Goal: Information Seeking & Learning: Learn about a topic

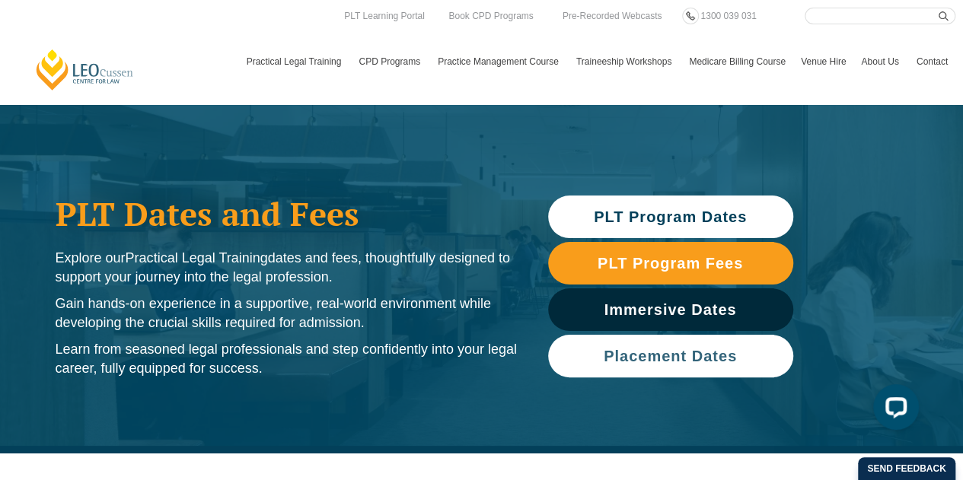
click at [691, 360] on span "Placement Dates" at bounding box center [670, 356] width 133 height 15
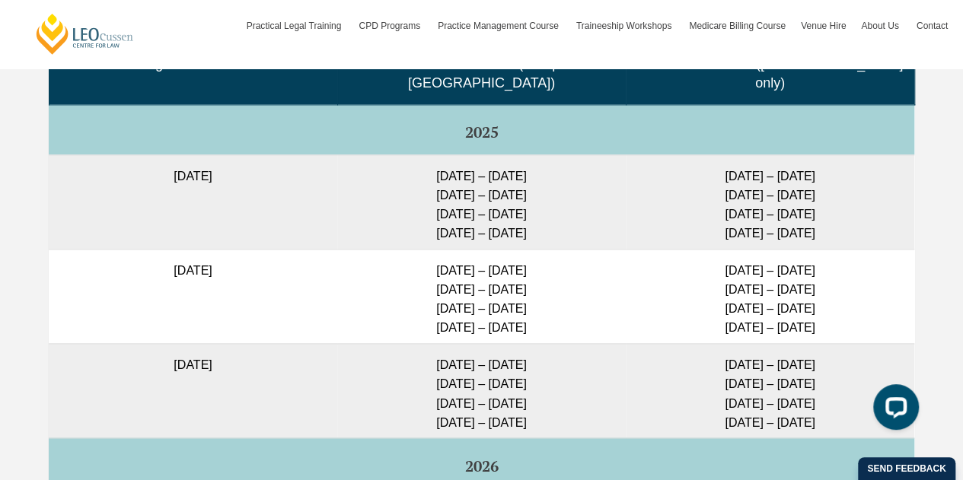
scroll to position [3952, 0]
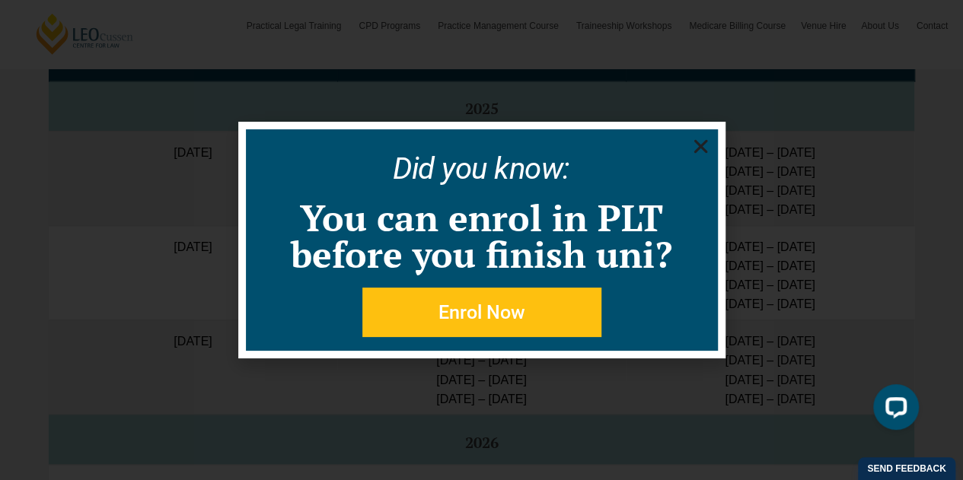
click at [700, 149] on icon "Close" at bounding box center [700, 146] width 19 height 19
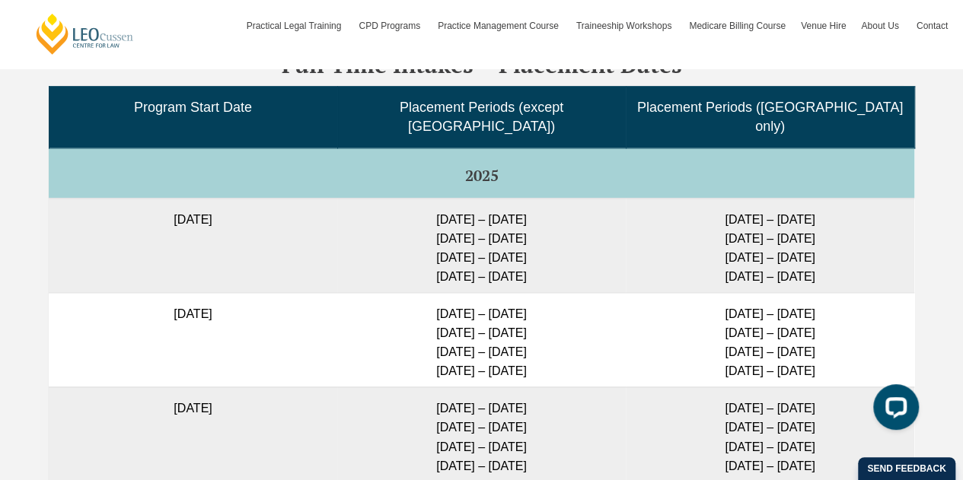
scroll to position [3800, 0]
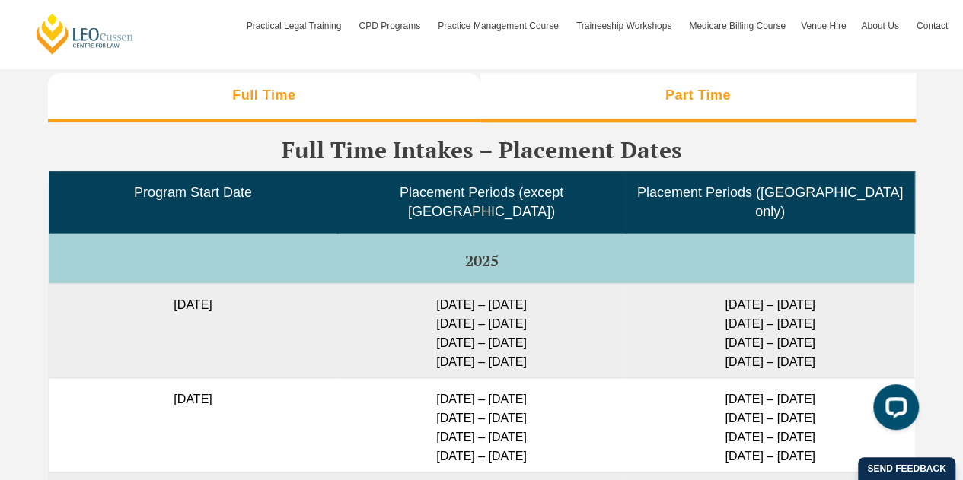
click at [707, 104] on h3 "Part Time" at bounding box center [697, 96] width 65 height 18
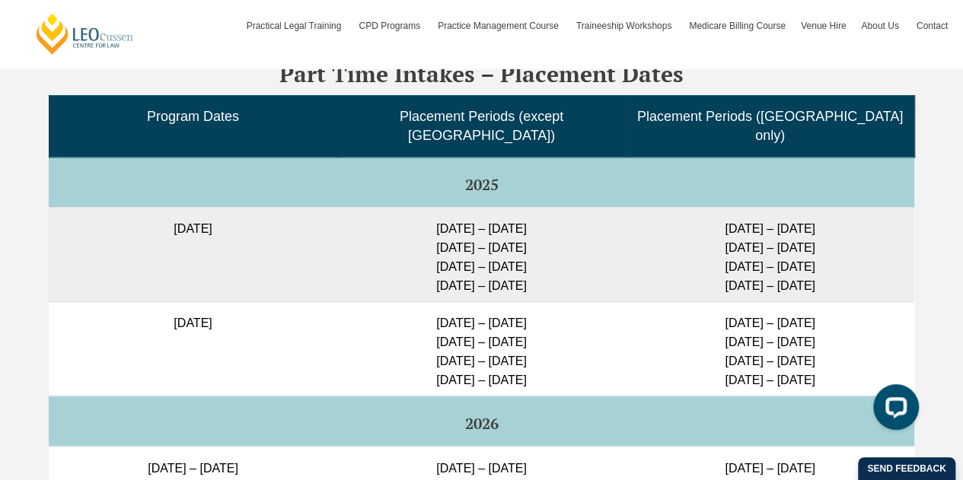
scroll to position [3952, 0]
